Goal: Check status: Check status

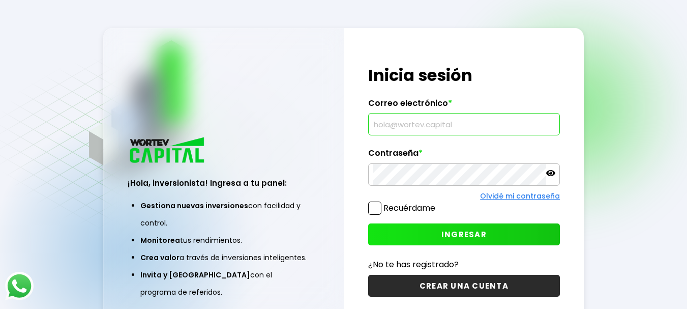
click at [454, 125] on input "text" at bounding box center [464, 123] width 183 height 21
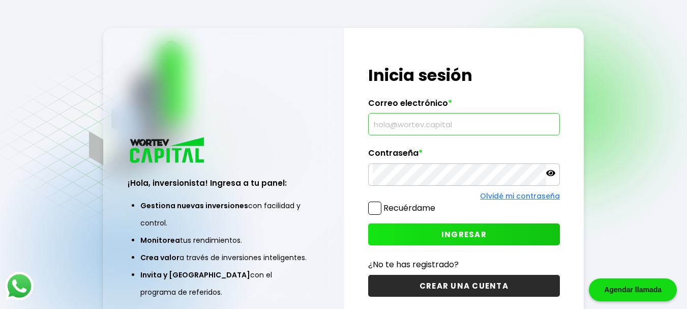
click at [454, 125] on input "text" at bounding box center [464, 123] width 183 height 21
type input "[EMAIL_ADDRESS][DOMAIN_NAME]"
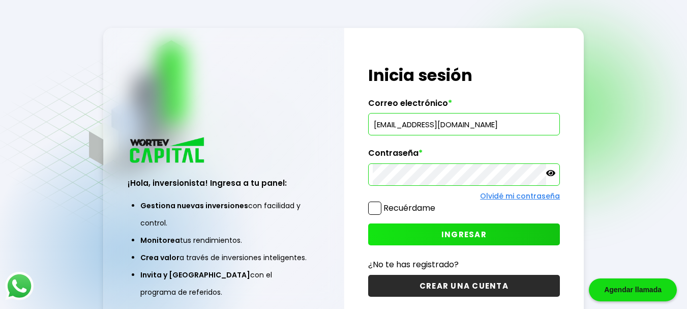
click at [444, 232] on span "INGRESAR" at bounding box center [464, 234] width 45 height 11
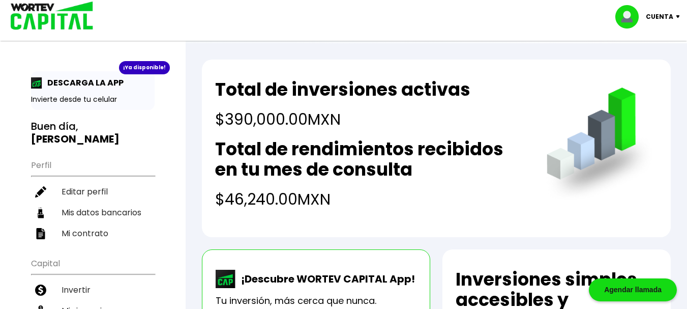
drag, startPoint x: 679, startPoint y: 108, endPoint x: 686, endPoint y: 93, distance: 17.1
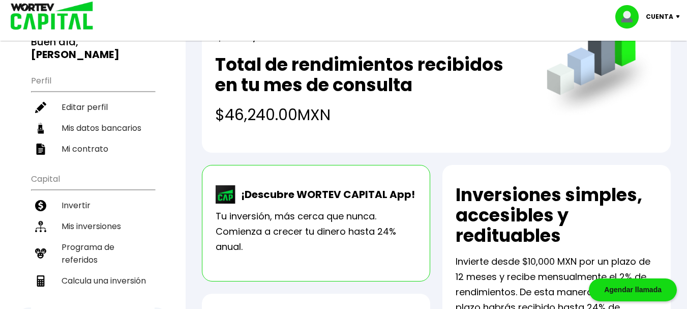
scroll to position [59, 0]
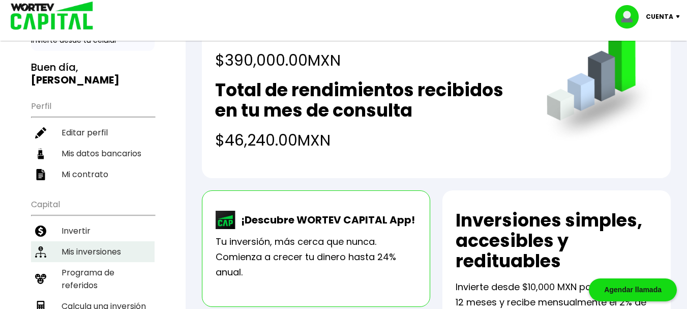
click at [88, 253] on li "Mis inversiones" at bounding box center [93, 251] width 124 height 21
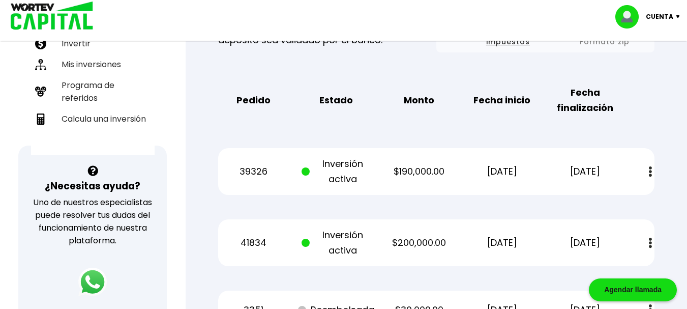
scroll to position [292, 0]
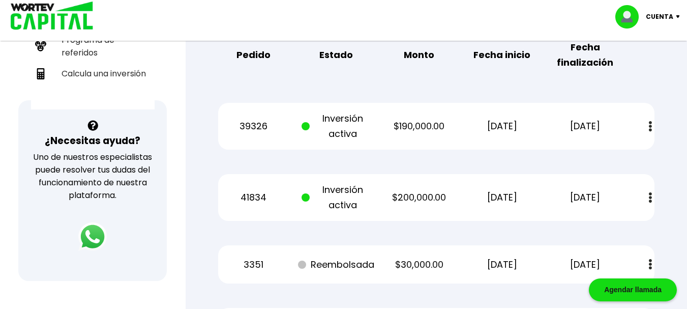
click at [651, 127] on img at bounding box center [650, 126] width 3 height 11
click at [593, 151] on link "Estado de cuenta" at bounding box center [580, 154] width 71 height 13
click at [648, 197] on button at bounding box center [651, 198] width 14 height 22
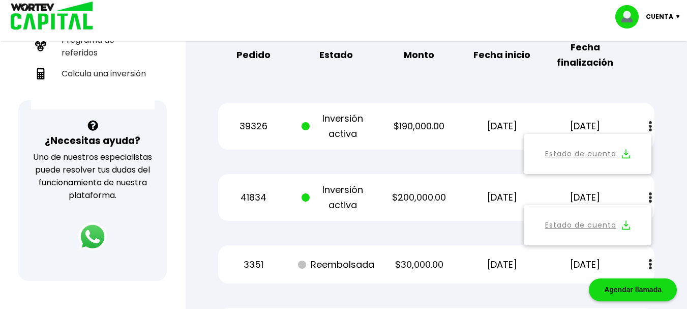
click at [595, 226] on link "Estado de cuenta" at bounding box center [580, 225] width 71 height 13
drag, startPoint x: 666, startPoint y: 82, endPoint x: 683, endPoint y: 90, distance: 18.4
click at [666, 82] on div "Mis inversiones Como inversionista activo de WORTEV CAPITAL, apoyas el crecimie…" at bounding box center [436, 270] width 469 height 935
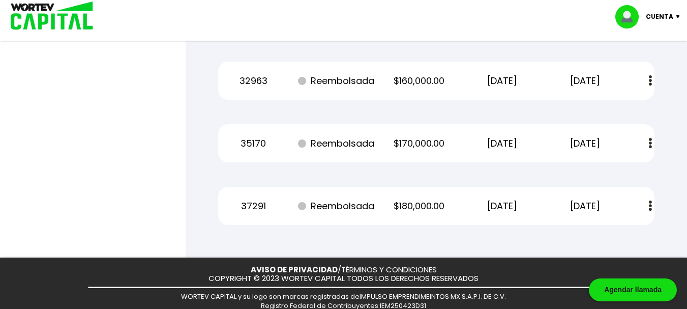
scroll to position [0, 0]
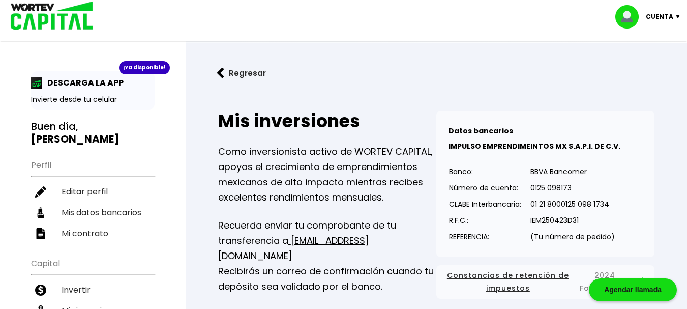
click at [677, 14] on div "Cuenta" at bounding box center [652, 16] width 72 height 23
click at [663, 66] on li "Cerrar sesión" at bounding box center [648, 67] width 81 height 21
